Goal: Task Accomplishment & Management: Complete application form

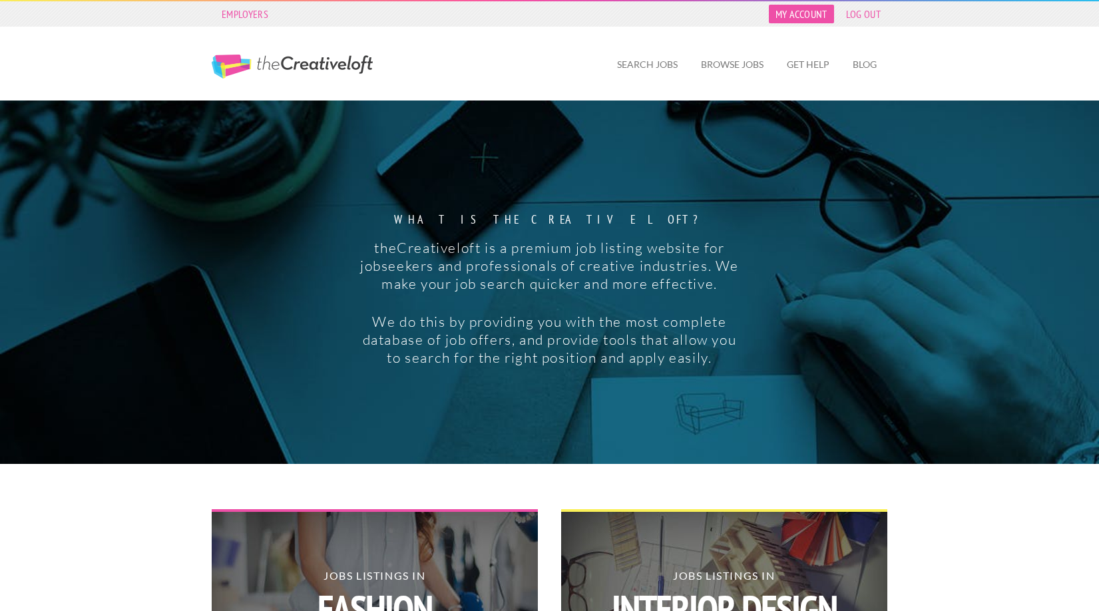
click at [808, 15] on link "My Account" at bounding box center [801, 14] width 65 height 19
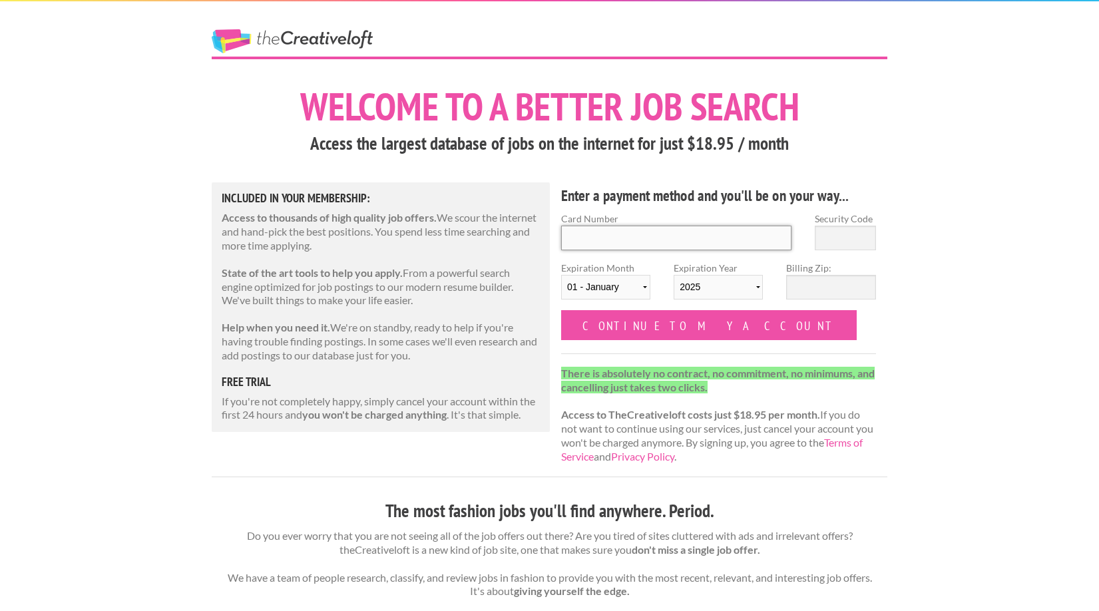
click at [616, 248] on input "Card Number" at bounding box center [676, 238] width 230 height 25
type input "3787 512992 62040"
click at [861, 232] on input "Security Code" at bounding box center [845, 238] width 61 height 25
type input "586"
click at [757, 286] on select "2025 2026 2027 2028 2029 2030 2031 2032 2033 2034" at bounding box center [718, 287] width 89 height 25
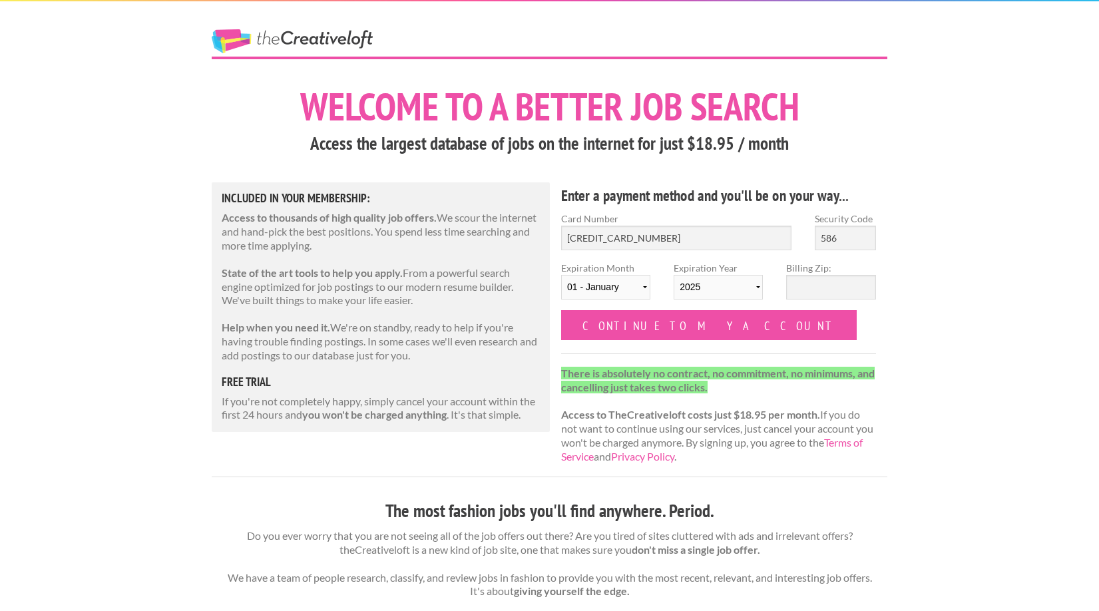
select select "2027"
click at [674, 275] on select "2025 2026 2027 2028 2029 2030 2031 2032 2033 2034" at bounding box center [718, 287] width 89 height 25
click at [833, 290] on input "Billing Zip:" at bounding box center [830, 287] width 89 height 25
type input "43219"
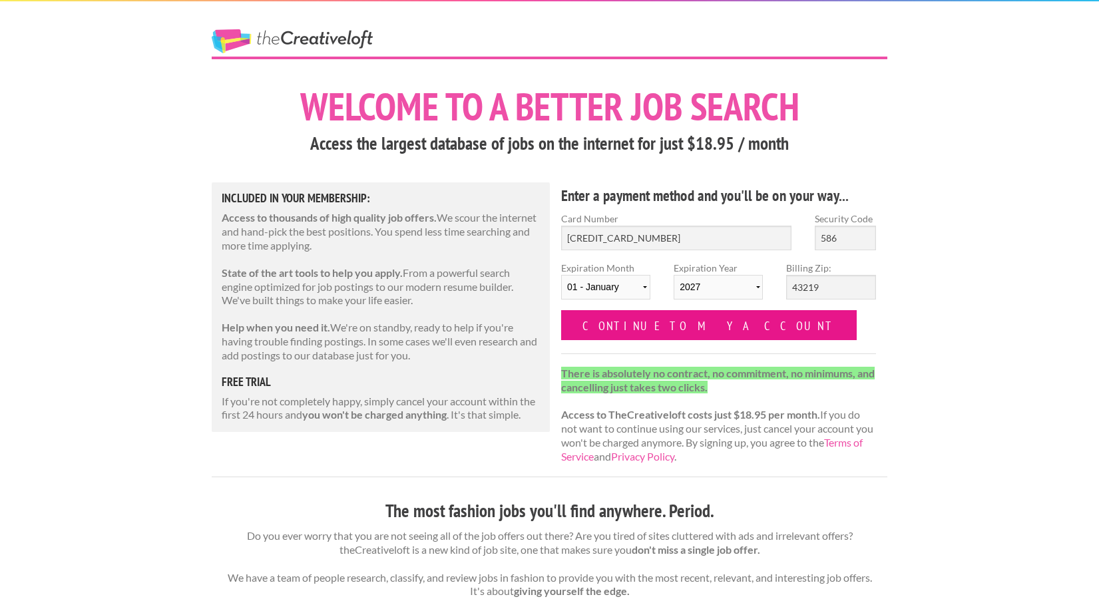
click at [650, 325] on input "Continue to my account" at bounding box center [709, 325] width 296 height 30
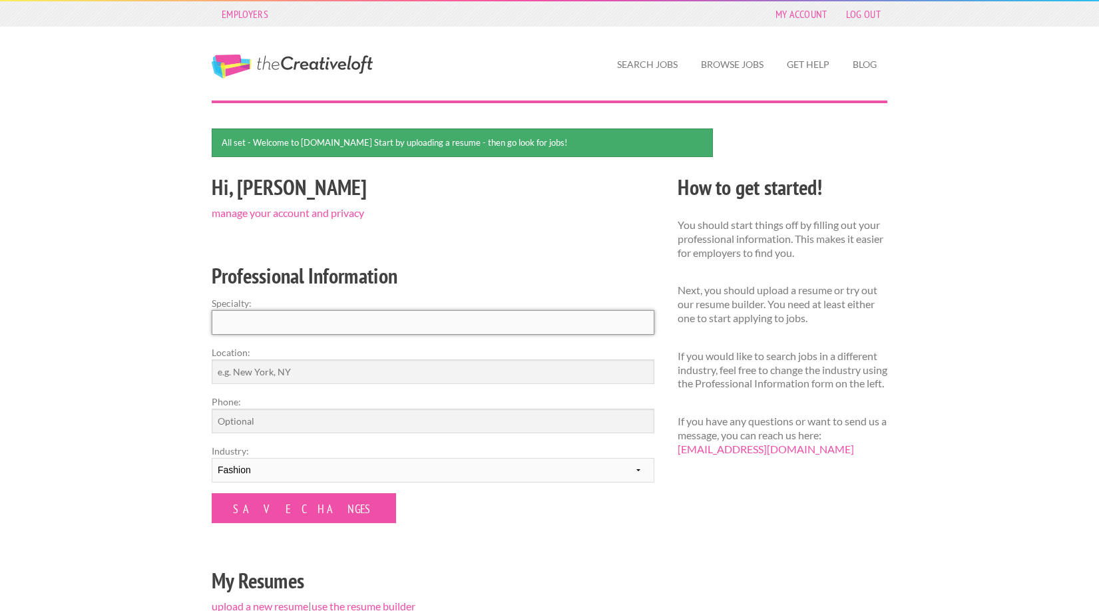
click at [305, 327] on input "Specialty:" at bounding box center [433, 322] width 443 height 25
click at [281, 321] on input "Recruiting" at bounding box center [433, 322] width 443 height 25
click at [219, 325] on input "Recruiting" at bounding box center [433, 322] width 443 height 25
type input "Creative Industry Recruiting"
click at [272, 369] on input "Location:" at bounding box center [433, 371] width 443 height 25
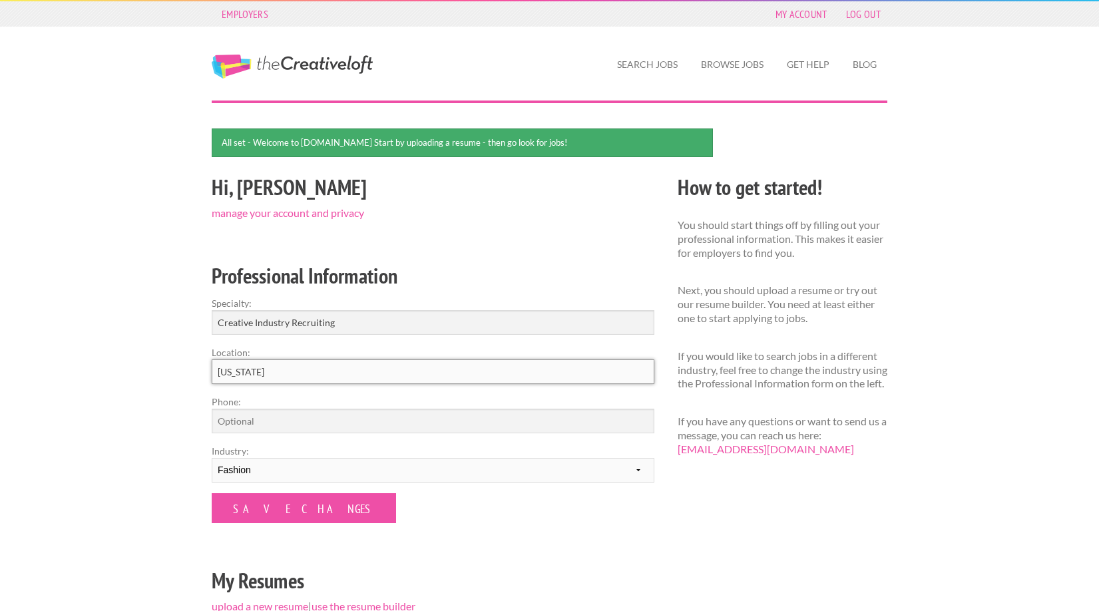
type input "[US_STATE]"
click at [292, 427] on input "Phone:" at bounding box center [433, 421] width 443 height 25
drag, startPoint x: 291, startPoint y: 321, endPoint x: 306, endPoint y: 317, distance: 15.4
click at [306, 316] on input "Recruiting" at bounding box center [433, 322] width 443 height 25
type input "Recruiting"
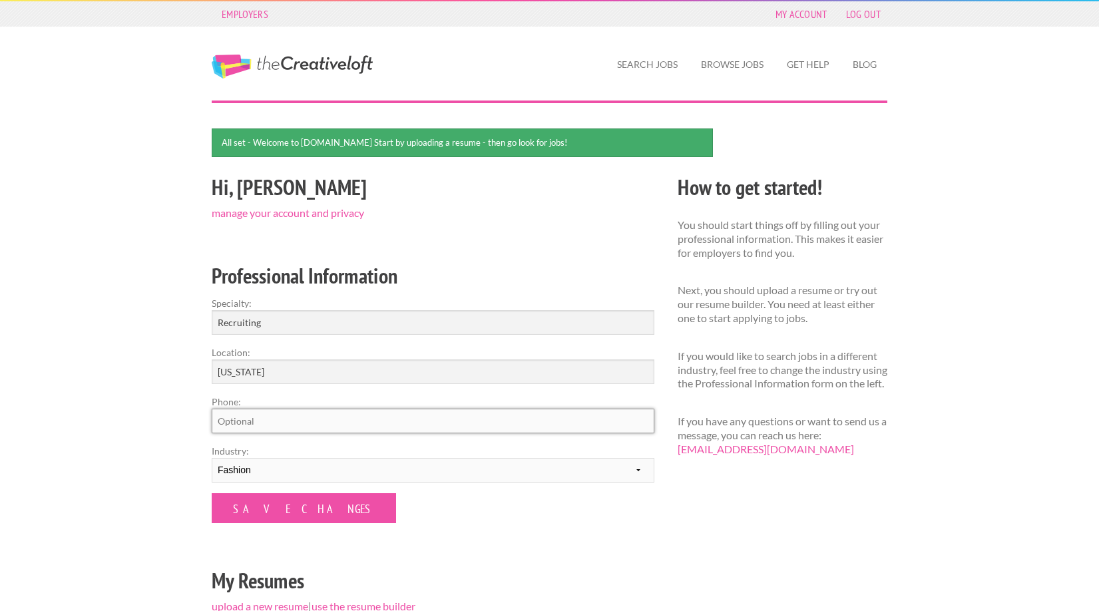
click at [303, 409] on input "Phone:" at bounding box center [433, 421] width 443 height 25
click at [527, 436] on form "Specialty: Recruiting Location: New York Phone: Industry: --------- Fashion Int…" at bounding box center [433, 409] width 443 height 227
click at [341, 463] on select "--------- Fashion Interior Design Photography Event Planning Entertainment Musi…" at bounding box center [433, 470] width 443 height 25
click at [122, 465] on div "Employers My Account Log Out The Creative Loft Search Jobs Browse Jobs Get Help…" at bounding box center [549, 434] width 1099 height 869
click at [232, 14] on link "Employers" at bounding box center [245, 14] width 60 height 19
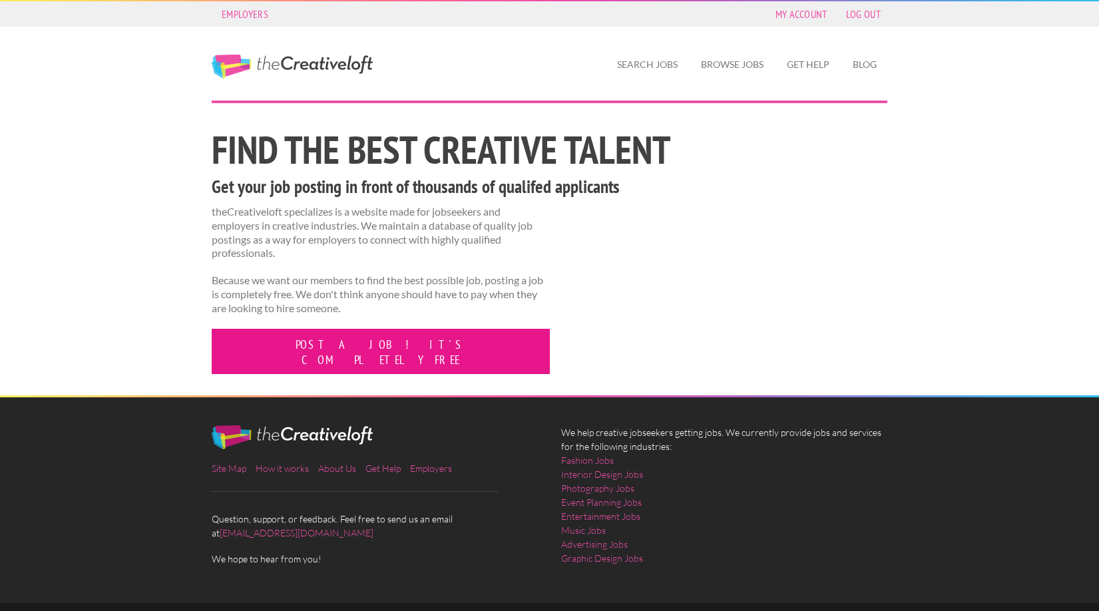
click at [351, 343] on link "Post a job! It's completely free" at bounding box center [381, 351] width 338 height 45
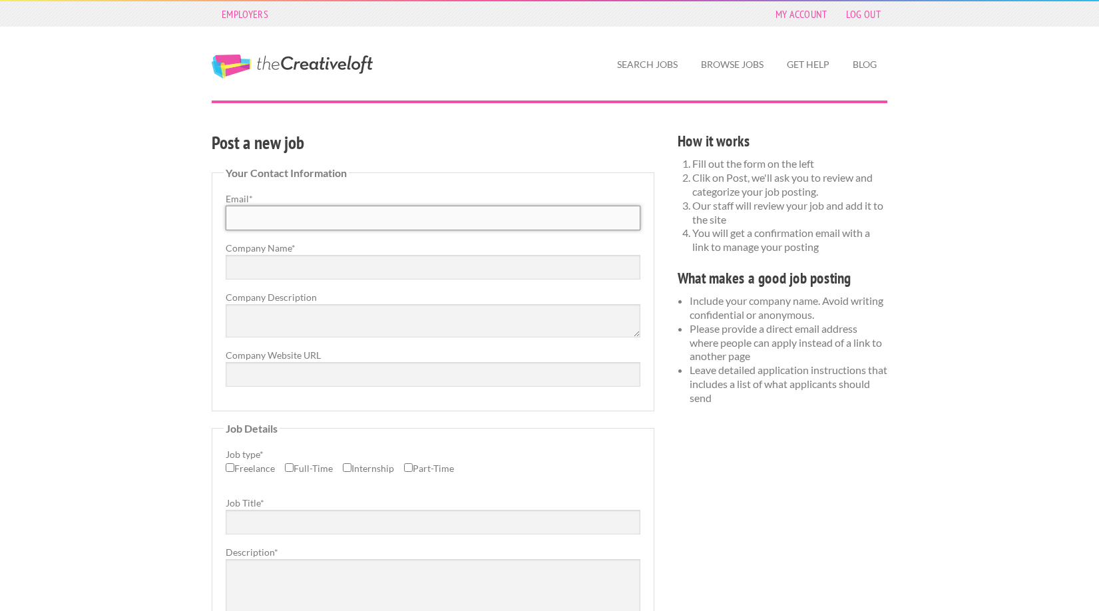
click at [280, 218] on input "Email *" at bounding box center [433, 218] width 415 height 25
type input "pjohnson@psi92.com"
click at [308, 264] on input "PSI 2021" at bounding box center [433, 267] width 415 height 25
type input "PSI"
click at [558, 326] on textarea "Company Description" at bounding box center [433, 320] width 415 height 33
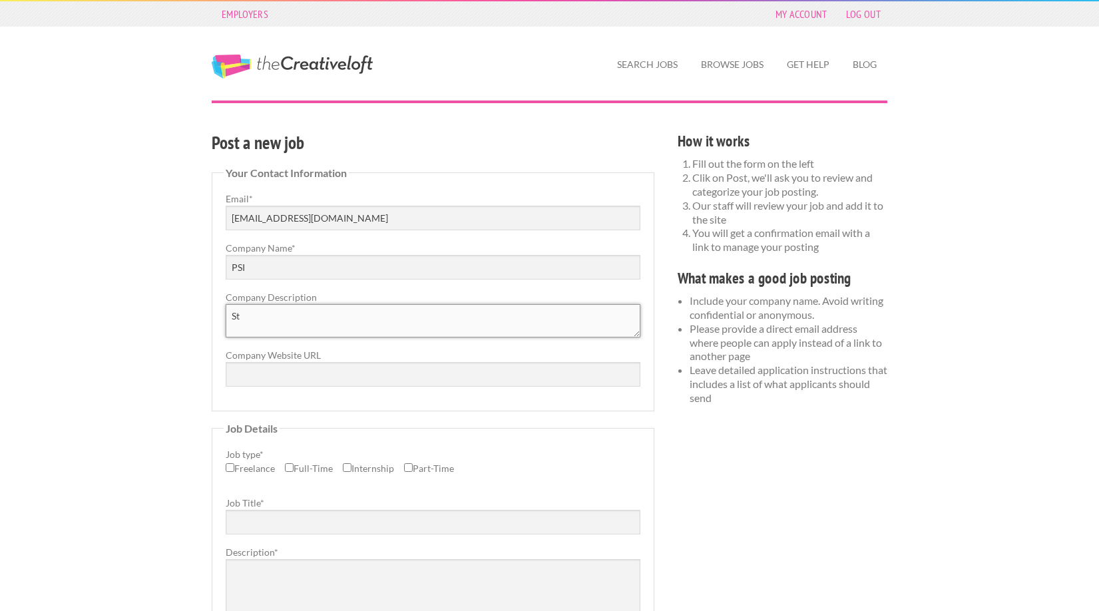
type textarea "S"
type textarea "IT and Creative industry Staffing Agency"
click at [260, 374] on input "Company Website URL" at bounding box center [433, 374] width 415 height 25
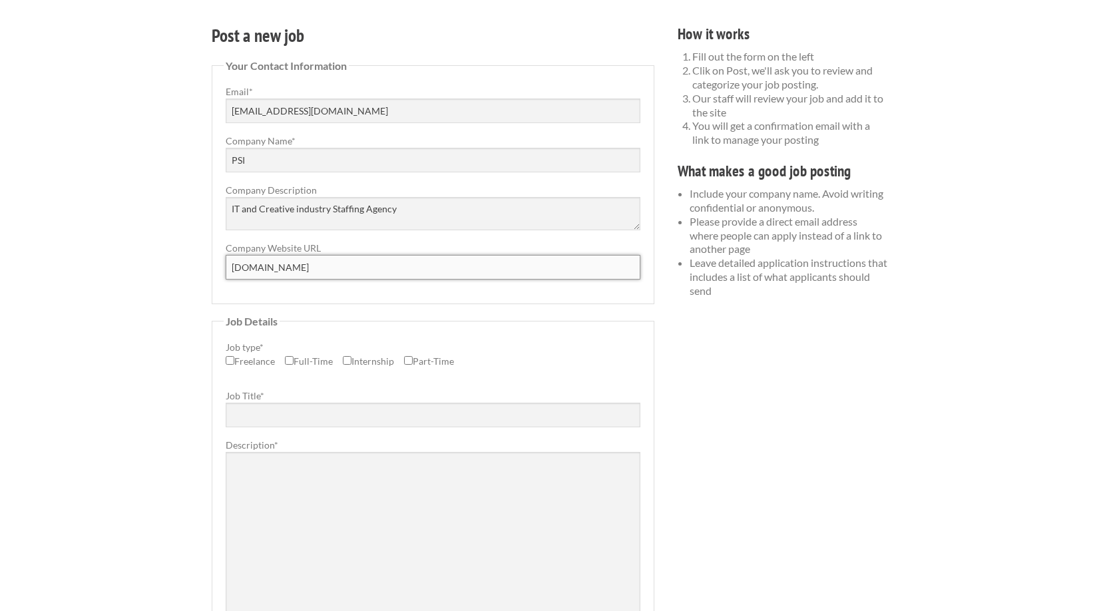
scroll to position [133, 0]
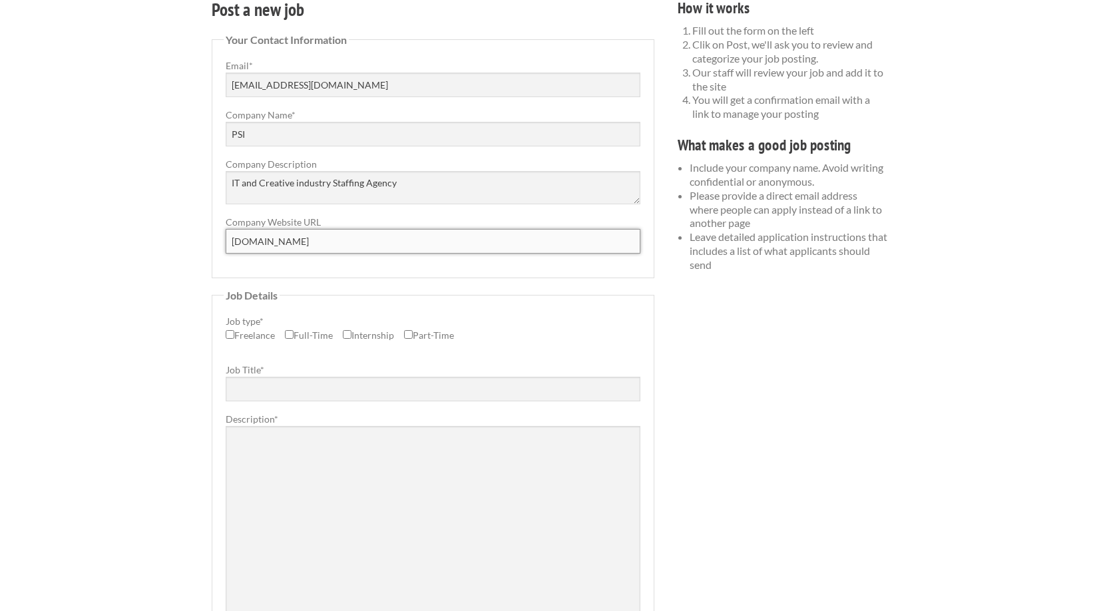
type input "www.psi92.com"
click at [228, 335] on input "Freelance" at bounding box center [230, 334] width 9 height 9
checkbox input "true"
click at [260, 391] on input "Job Title *" at bounding box center [433, 389] width 415 height 25
type input "Designer"
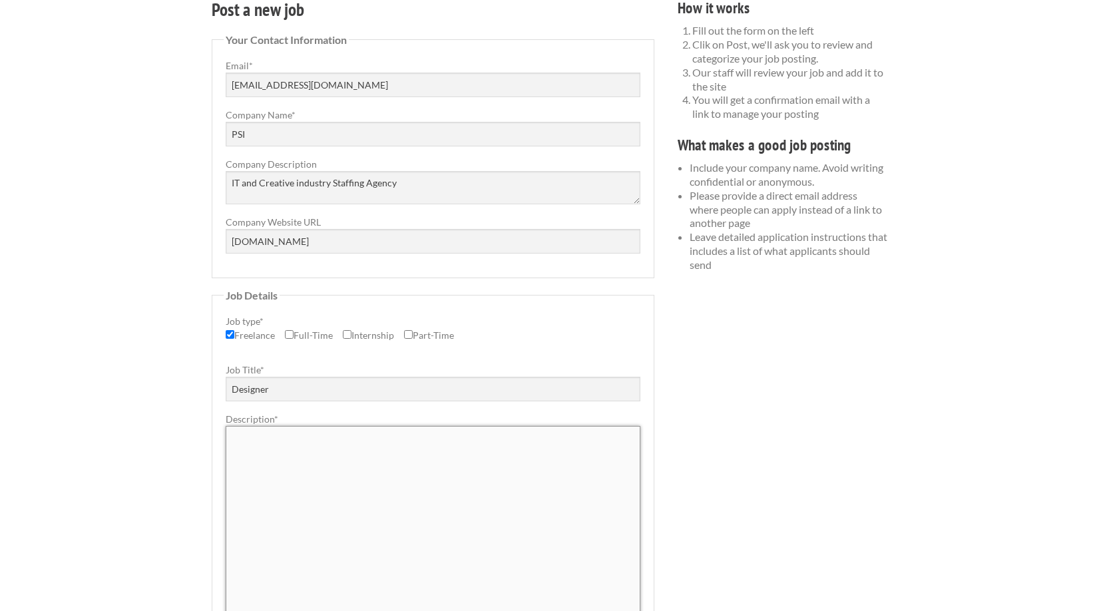
click at [316, 469] on textarea "Description *" at bounding box center [433, 559] width 415 height 266
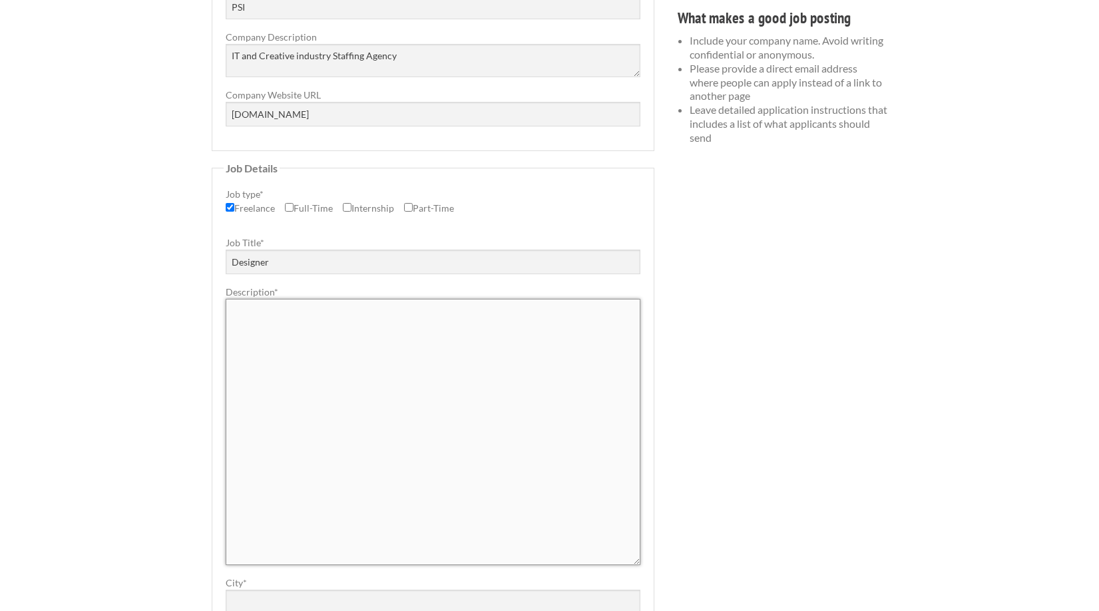
scroll to position [266, 0]
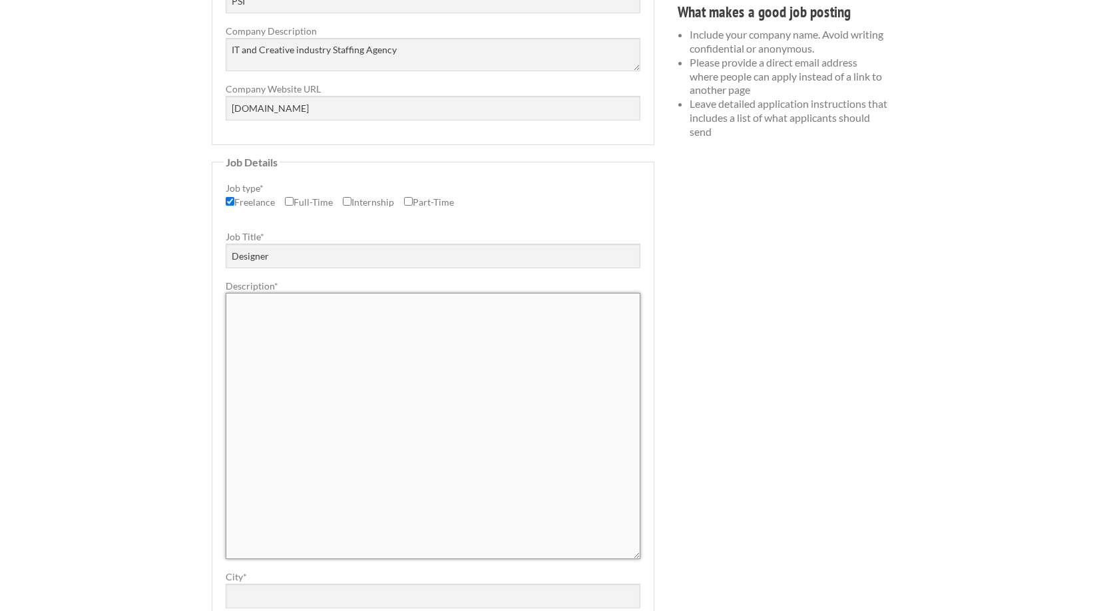
paste textarea "We are seeking a talented and experienced Women's Intimate Wear Designer to joi…"
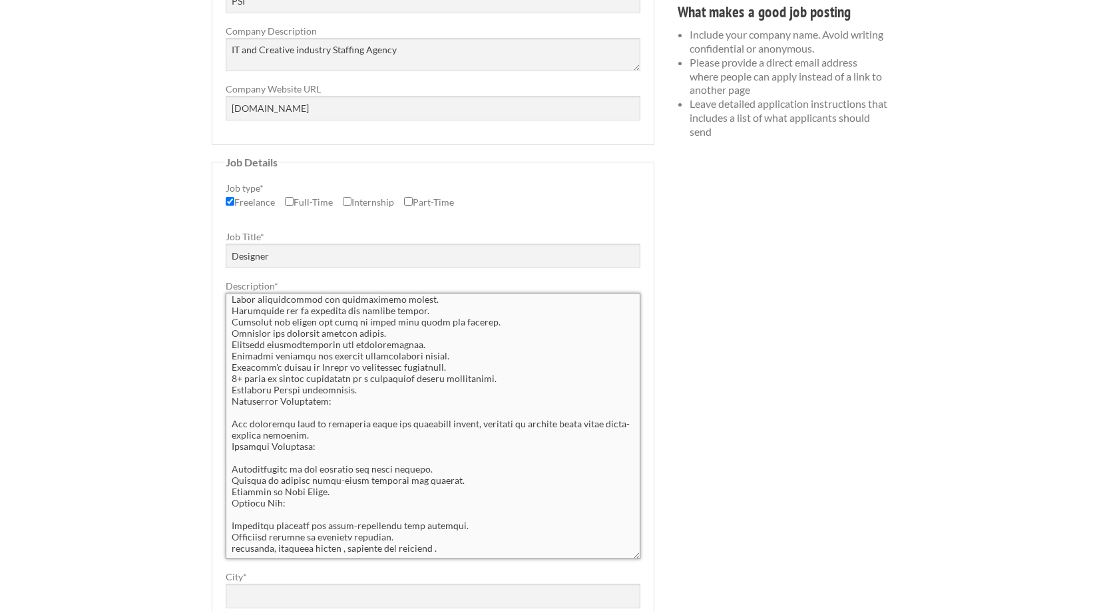
scroll to position [526, 0]
type textarea "We are seeking a talented and experienced Women's Intimate Wear Designer to joi…"
click at [367, 600] on input "City *" at bounding box center [433, 596] width 415 height 25
type input "Manhattan, New York, United States"
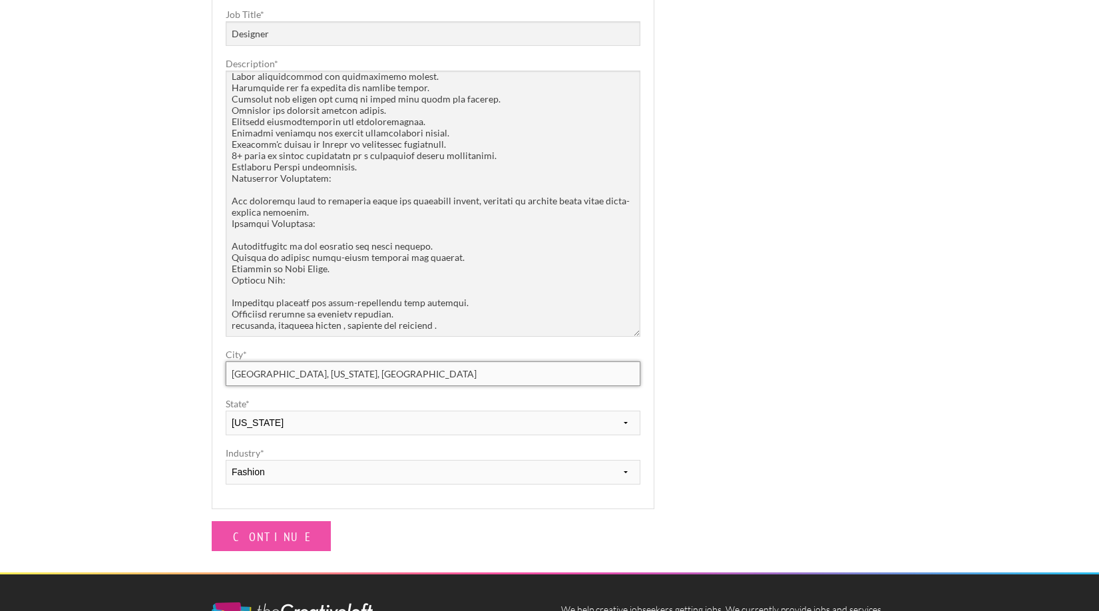
scroll to position [532, 0]
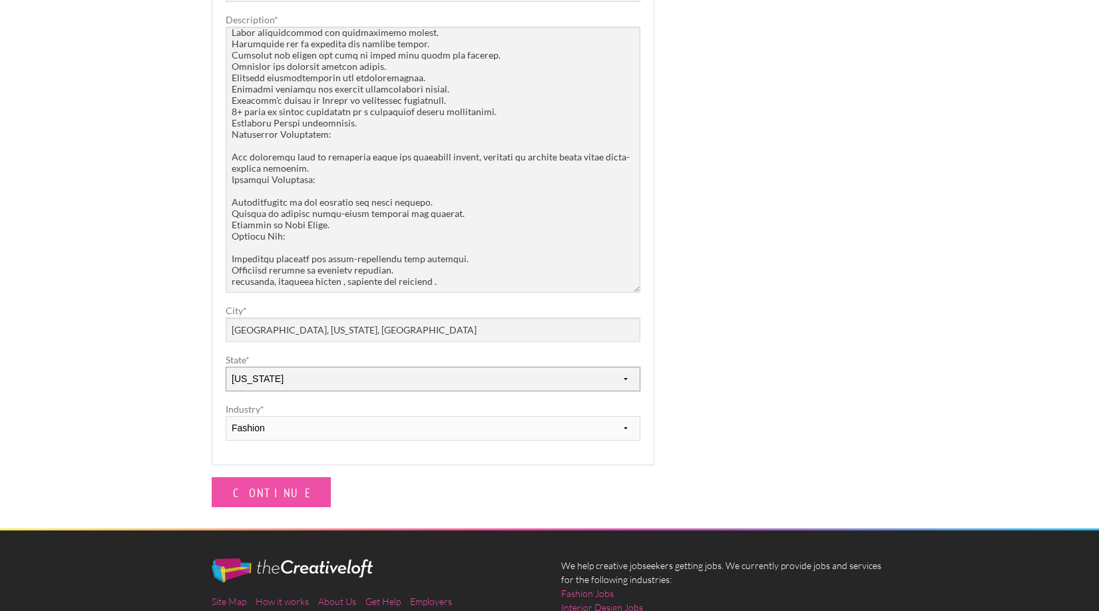
click at [287, 379] on select "--------- Alabama Alaska Arizona Arkansas California Carolina CA via Colorado C…" at bounding box center [433, 379] width 415 height 25
select select "10"
click at [226, 367] on select "--------- Alabama Alaska Arizona Arkansas California Carolina CA via Colorado C…" at bounding box center [433, 379] width 415 height 25
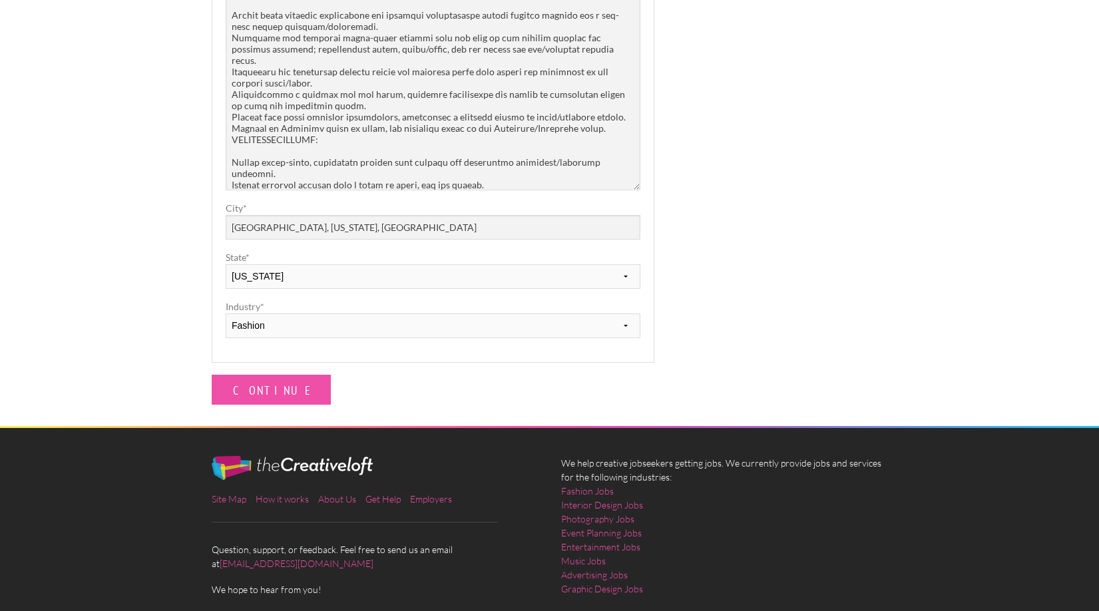
scroll to position [694, 0]
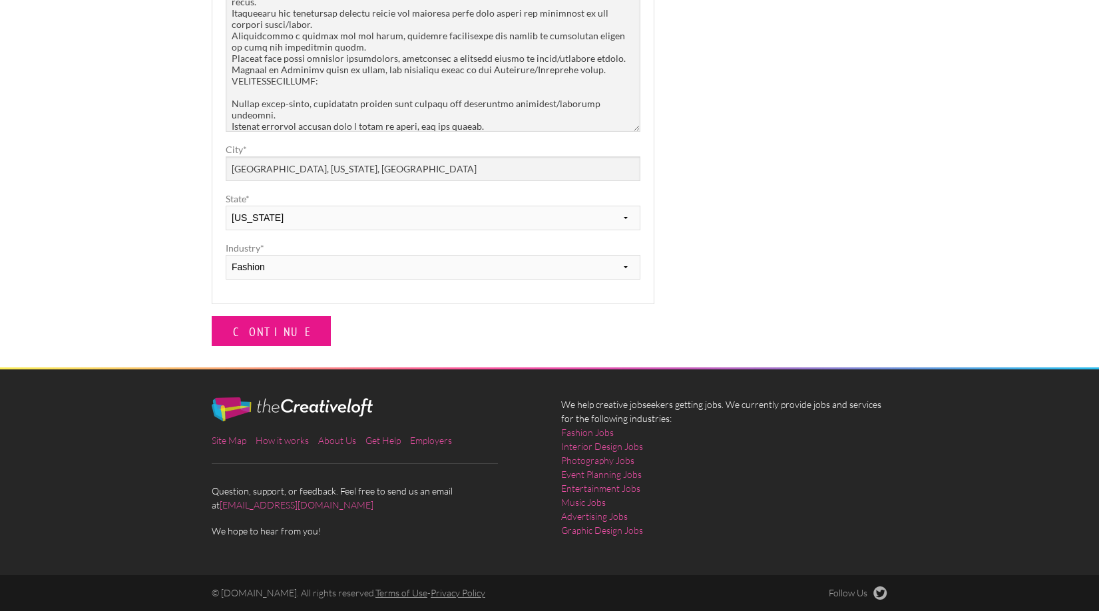
click at [256, 330] on input "Continue" at bounding box center [271, 331] width 119 height 30
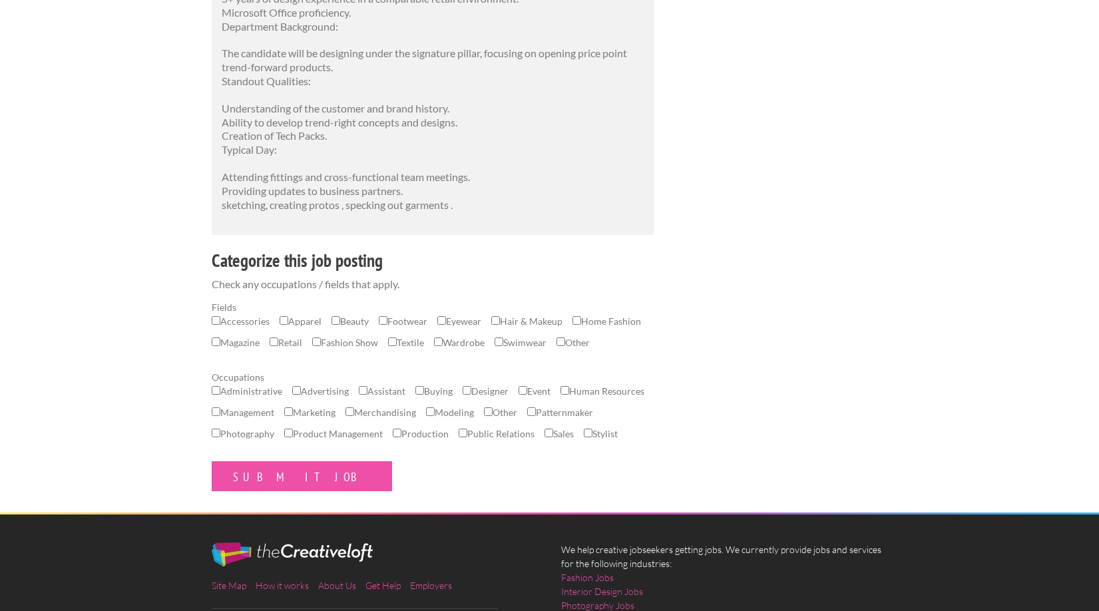
scroll to position [1065, 0]
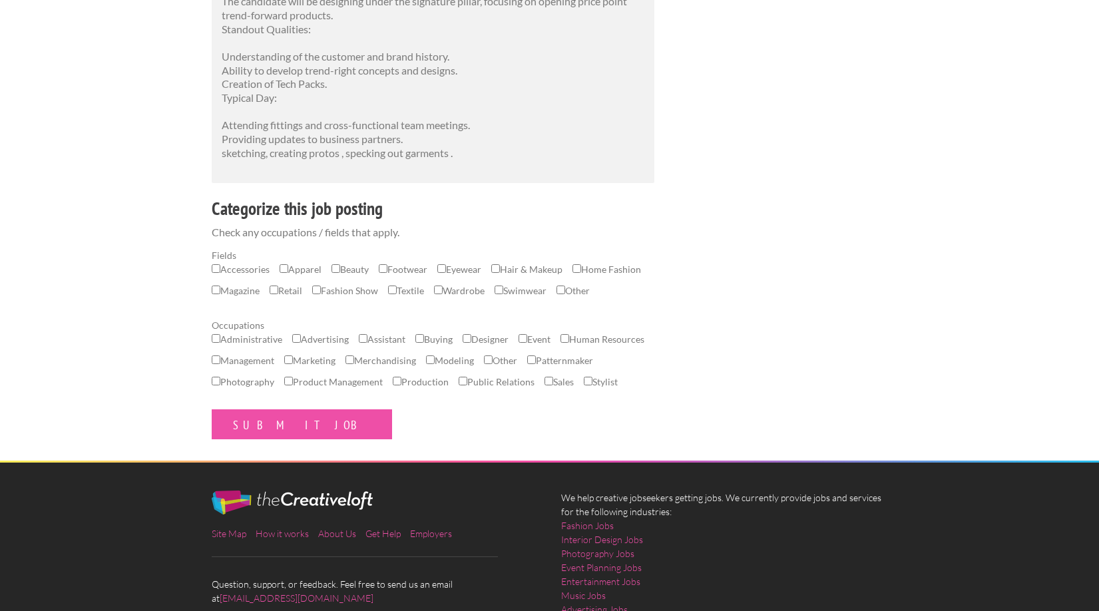
click at [283, 268] on input "Apparel" at bounding box center [284, 268] width 9 height 9
checkbox input "true"
click at [503, 290] on input "Swimwear" at bounding box center [499, 290] width 9 height 9
checkbox input "true"
click at [468, 343] on input "Designer" at bounding box center [467, 338] width 9 height 9
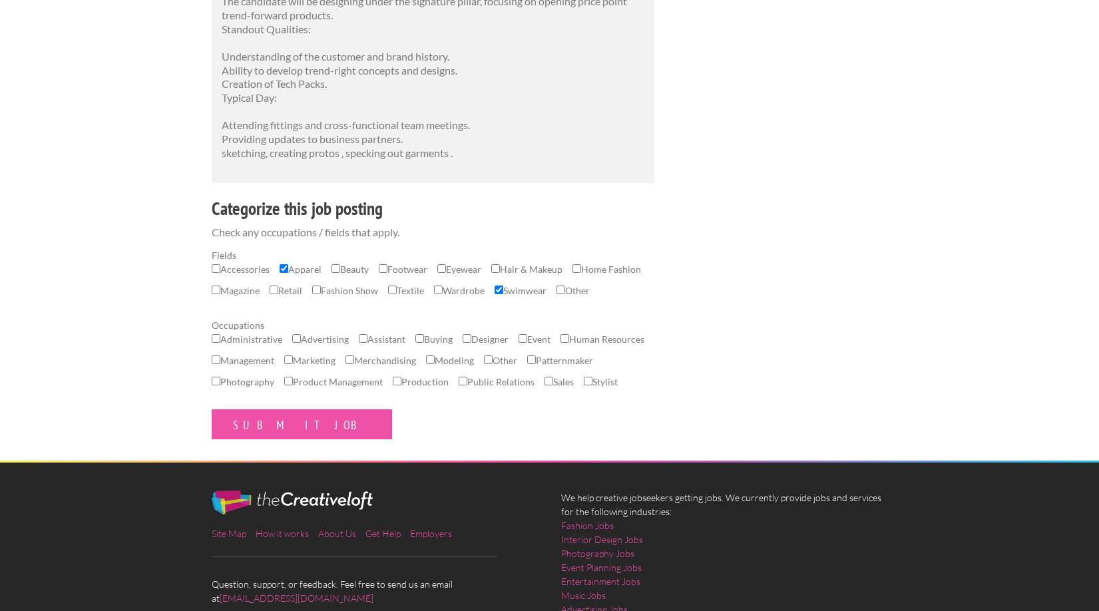
checkbox input "true"
click at [254, 439] on input "Submit Job" at bounding box center [302, 424] width 180 height 30
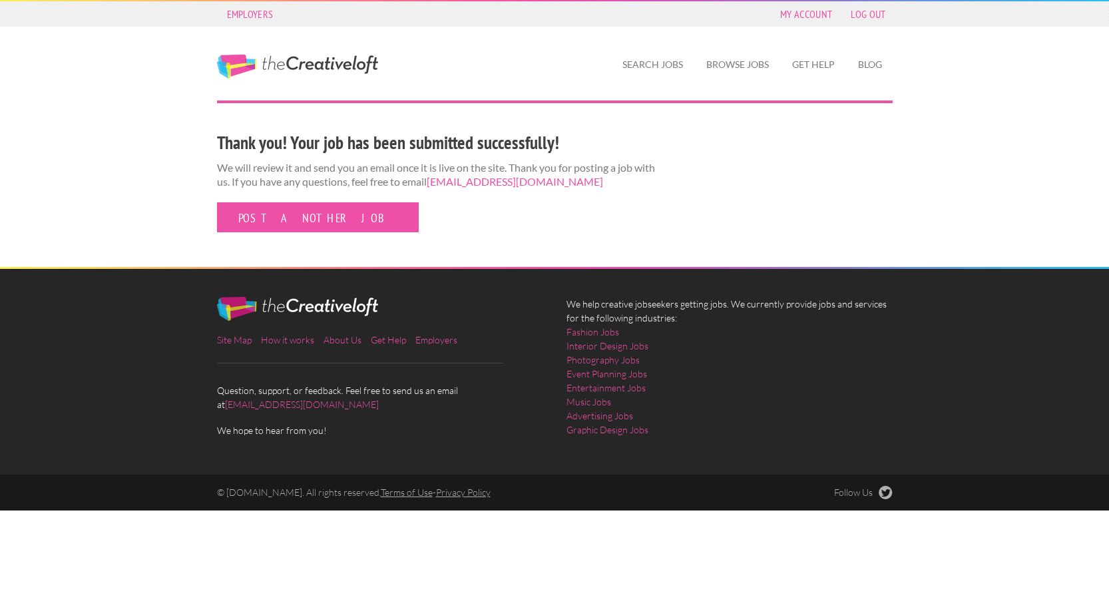
drag, startPoint x: 430, startPoint y: 176, endPoint x: 557, endPoint y: 186, distance: 127.5
click at [557, 186] on p "We will review it and send you an email once it is live on the site. Thank you …" at bounding box center [442, 175] width 451 height 28
copy p "[EMAIL_ADDRESS][DOMAIN_NAME]"
